Goal: Share content

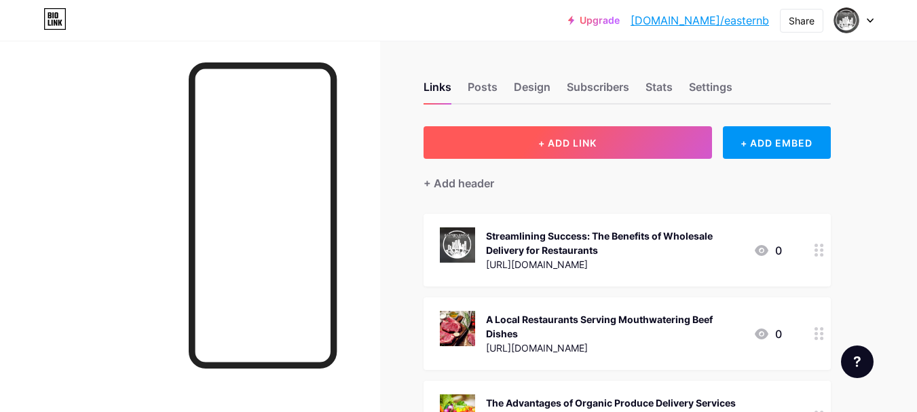
click at [608, 132] on button "+ ADD LINK" at bounding box center [568, 142] width 289 height 33
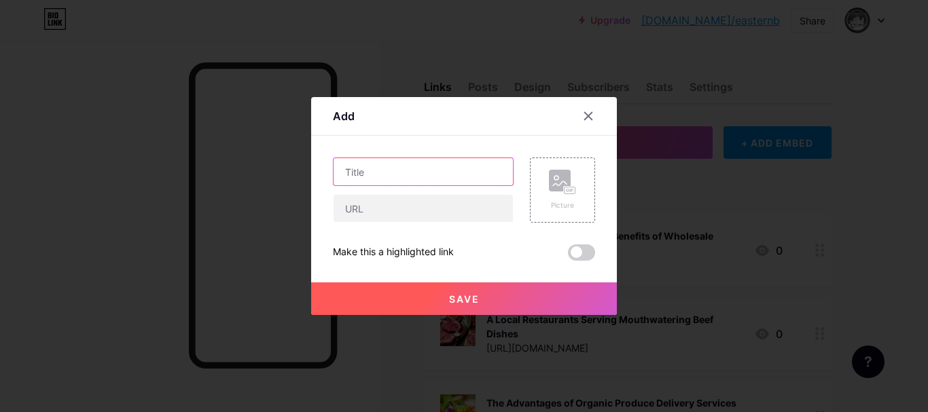
click at [374, 169] on input "text" at bounding box center [422, 171] width 179 height 27
paste input "How Wholesale Meat Distributors in LA Serve The Hospitality Industry"
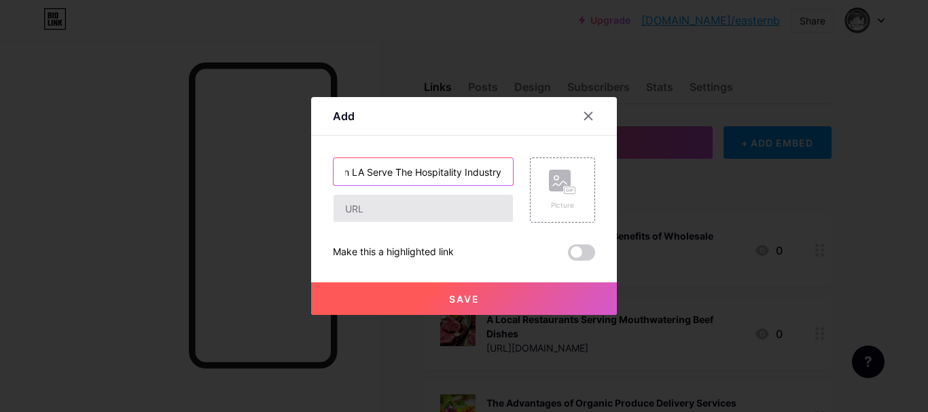
type input "How Wholesale Meat Distributors in LA Serve The Hospitality Industry"
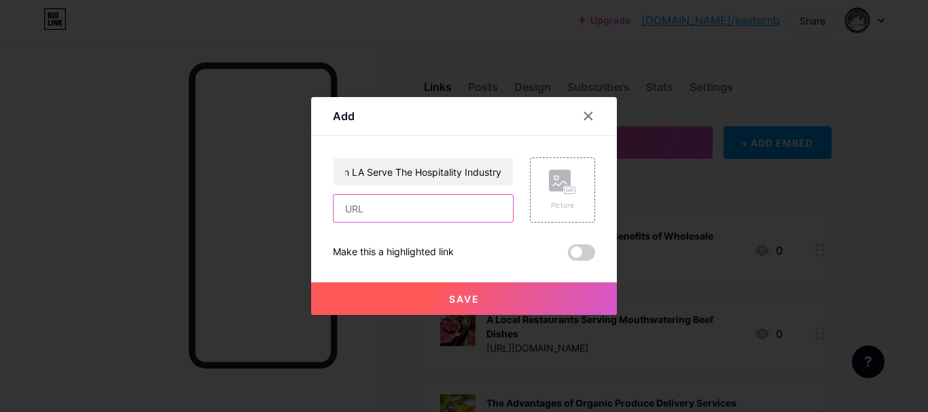
drag, startPoint x: 367, startPoint y: 208, endPoint x: 357, endPoint y: 196, distance: 16.4
click at [367, 208] on input "text" at bounding box center [422, 208] width 179 height 27
click at [360, 211] on input "text" at bounding box center [422, 208] width 179 height 27
paste input "[URL][DOMAIN_NAME]"
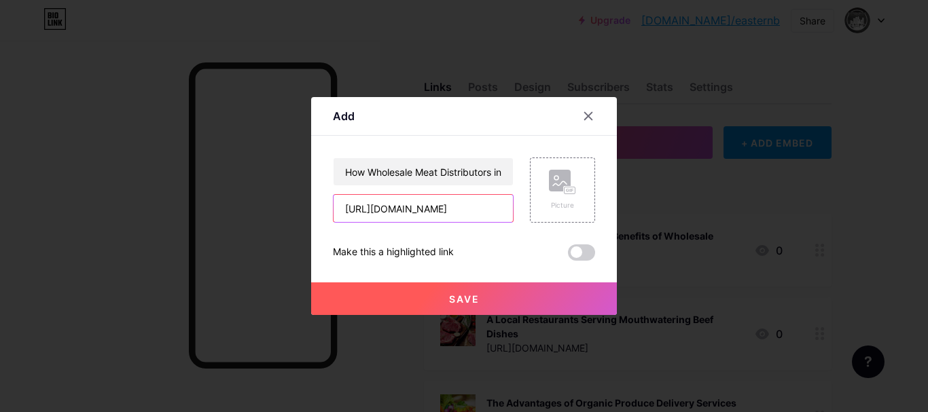
scroll to position [0, 413]
type input "[URL][DOMAIN_NAME]"
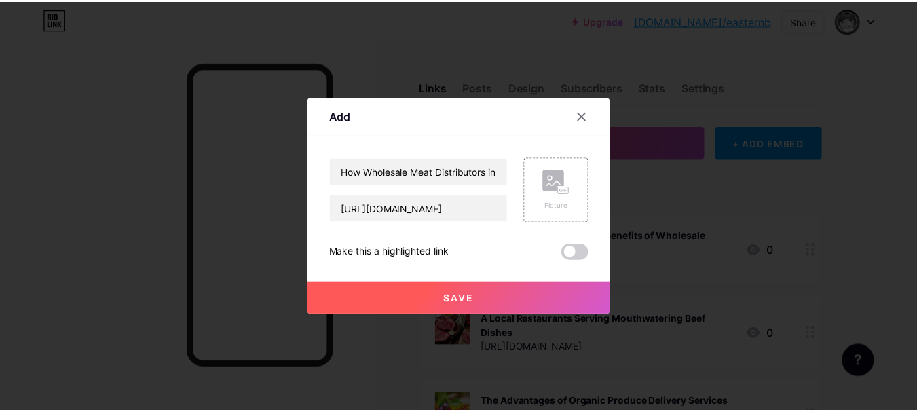
scroll to position [0, 0]
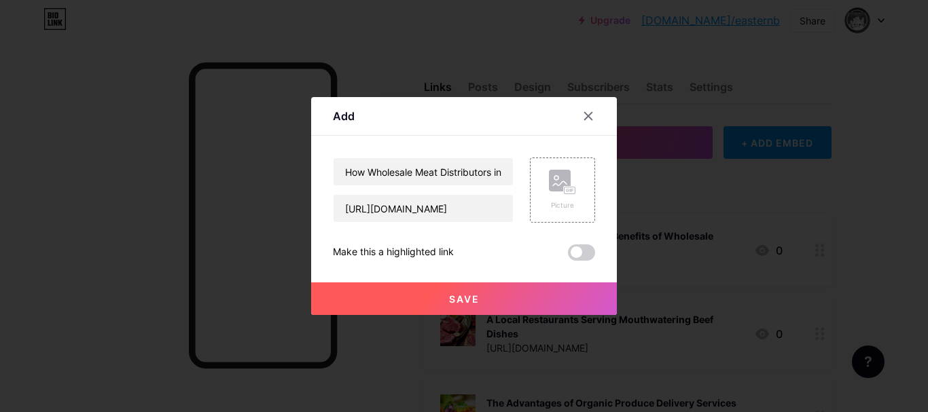
click at [437, 299] on button "Save" at bounding box center [464, 299] width 306 height 33
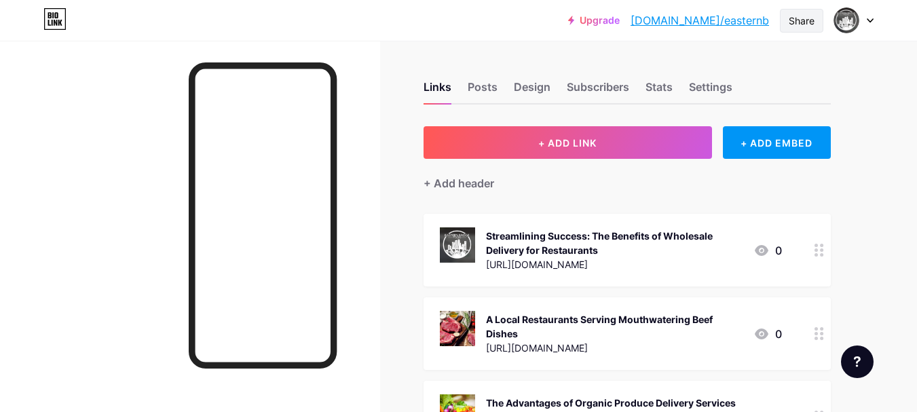
click at [802, 18] on div "Share" at bounding box center [802, 21] width 26 height 14
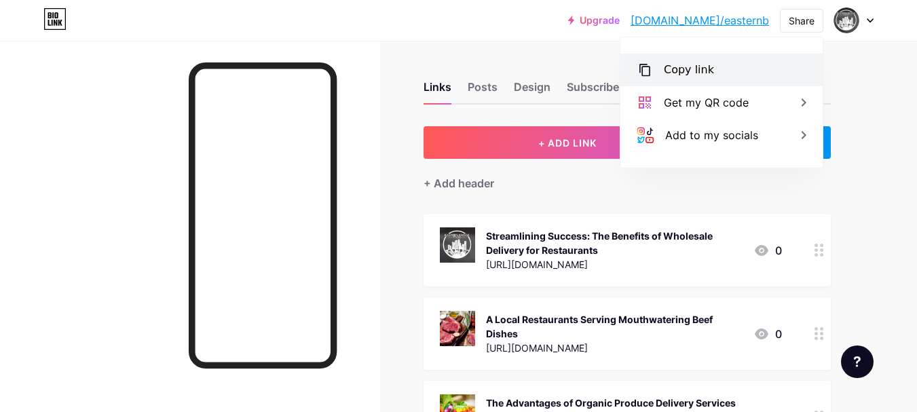
click at [691, 62] on div "Copy link" at bounding box center [689, 70] width 50 height 16
